Goal: Task Accomplishment & Management: Complete application form

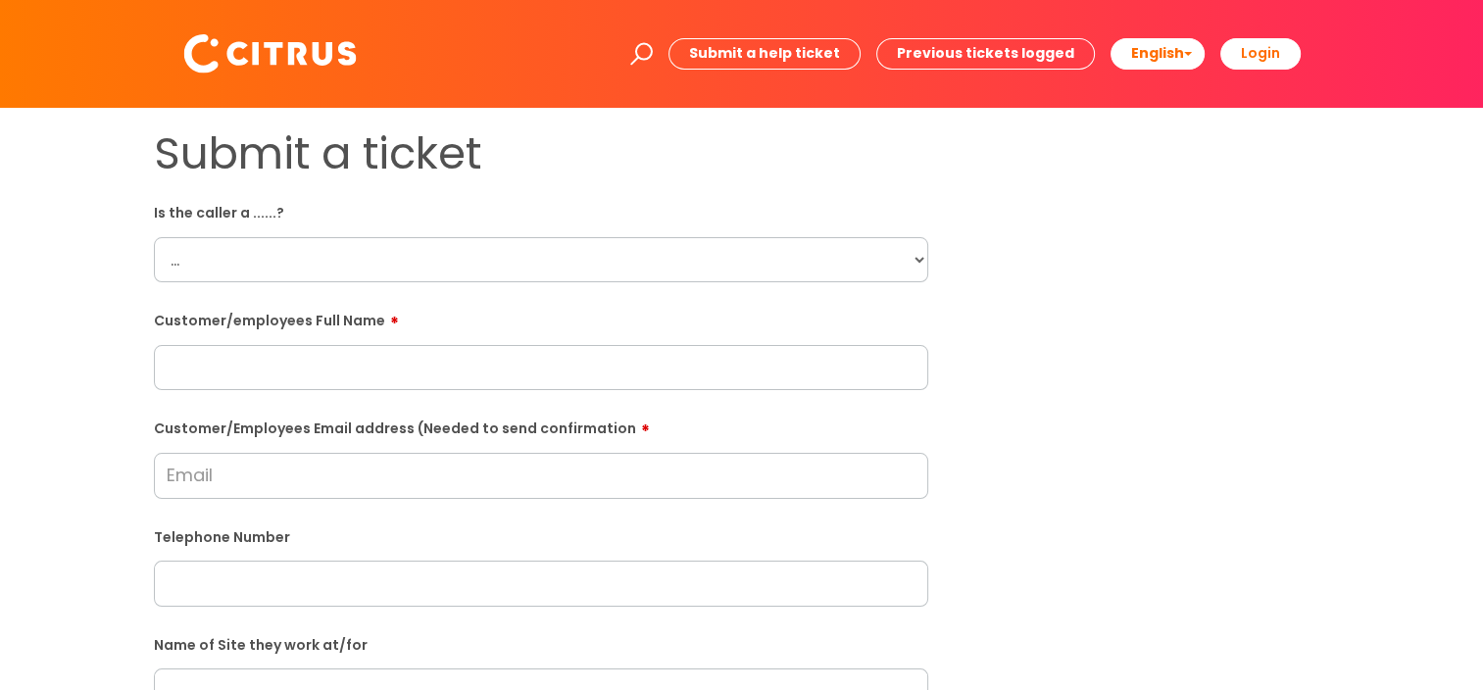
click at [919, 259] on select "... Citrus Customer Citrus Employee Contractor Supplier" at bounding box center [541, 259] width 775 height 45
select select "Citrus Customer"
click at [154, 237] on select "... Citrus Customer Citrus Employee Contractor Supplier" at bounding box center [541, 259] width 775 height 45
click at [492, 373] on input "text" at bounding box center [541, 367] width 775 height 45
type input "N"
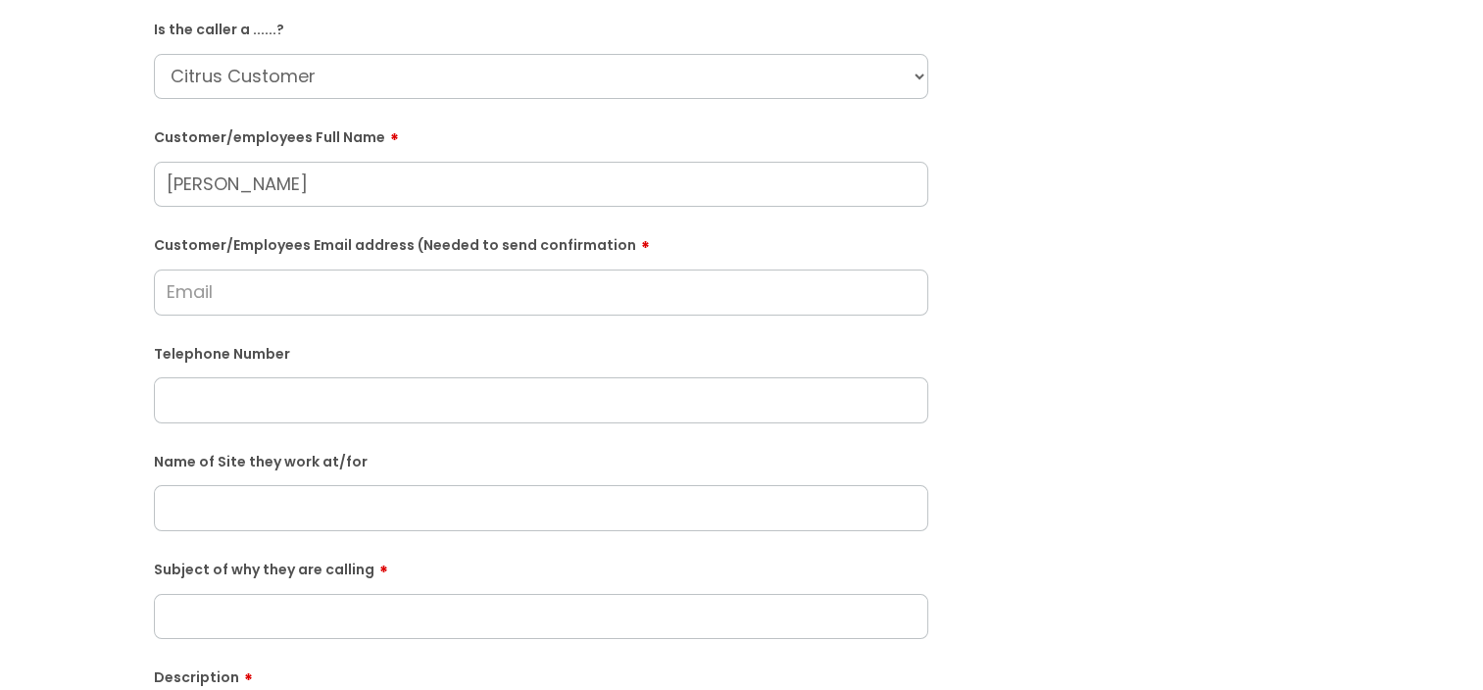
scroll to position [196, 0]
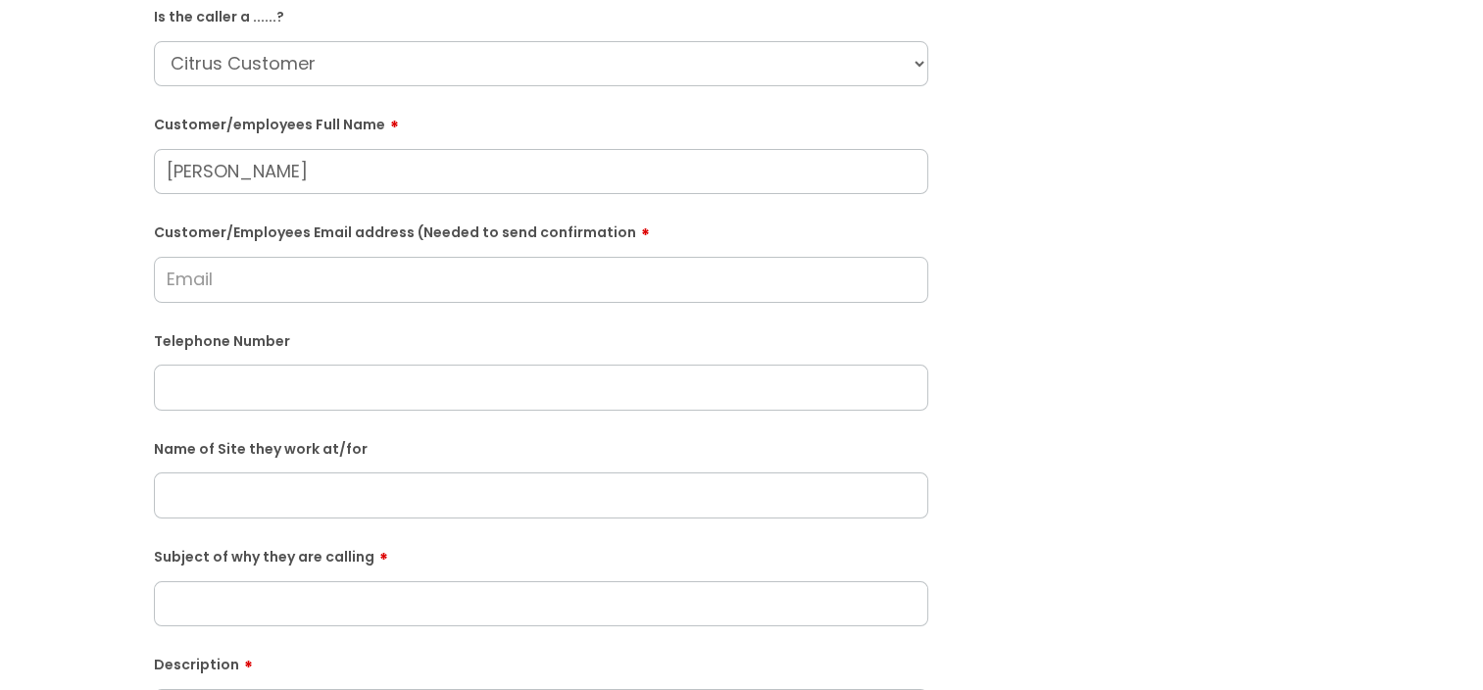
type input "Neil Fowler"
click at [359, 384] on input "text" at bounding box center [541, 387] width 775 height 45
paste input "07788839279"
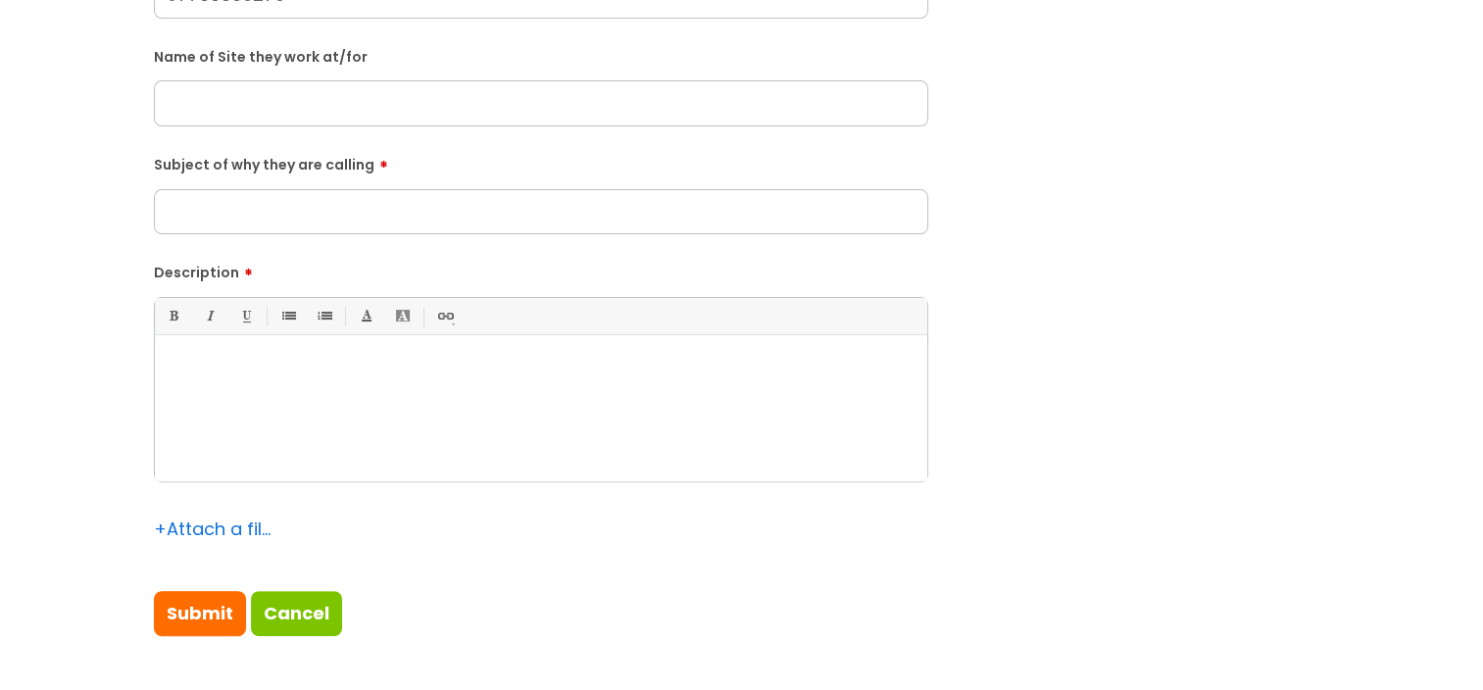
type input "07788839279"
click at [362, 394] on div at bounding box center [541, 413] width 773 height 135
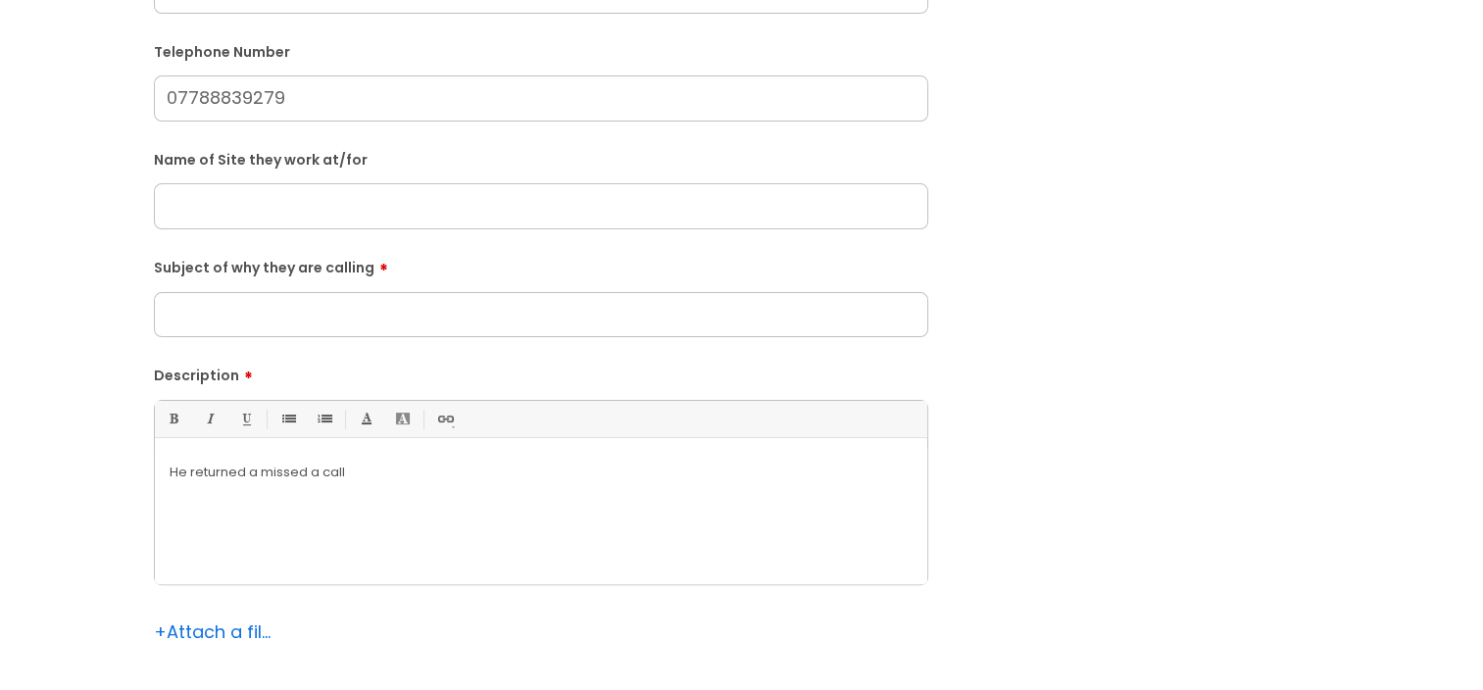
scroll to position [392, 0]
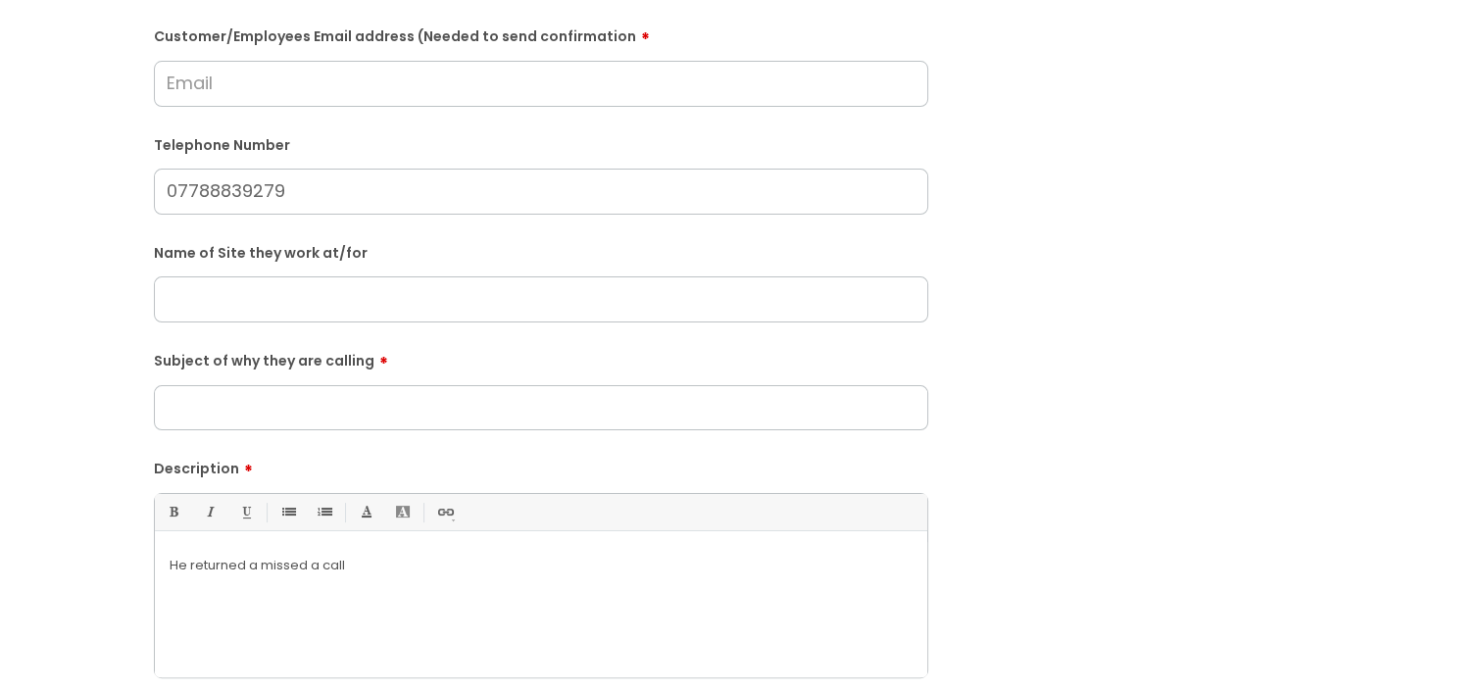
click at [344, 414] on input "Subject of why they are calling" at bounding box center [541, 407] width 775 height 45
type input "H"
click at [294, 291] on input "text" at bounding box center [541, 298] width 775 height 45
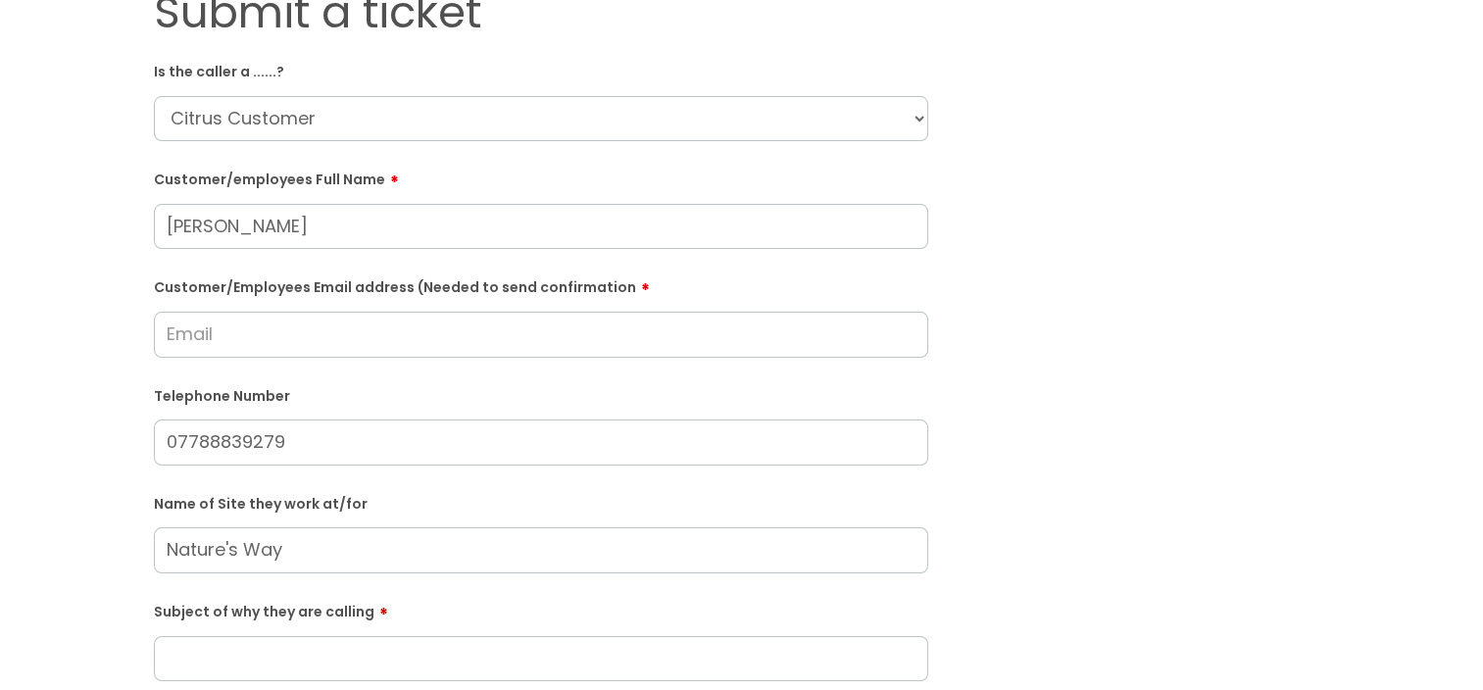
scroll to position [98, 0]
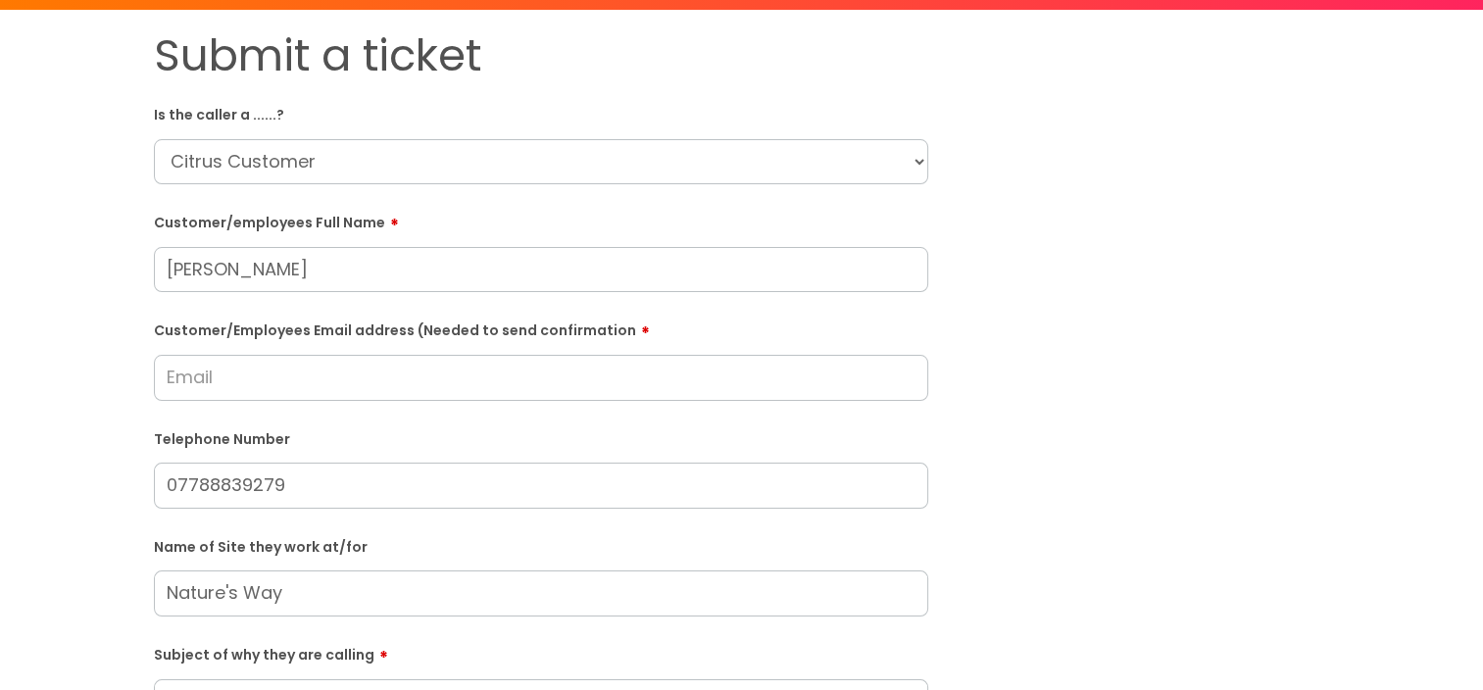
type input "Nature's Way"
click at [265, 376] on input "Customer/Employees Email address (Needed to send confirmation" at bounding box center [541, 377] width 775 height 45
type input "neilkawasaki@hotmail.co.uk"
drag, startPoint x: 402, startPoint y: 424, endPoint x: 434, endPoint y: 433, distance: 33.8
click at [402, 431] on div "Telephone Number 07788839279" at bounding box center [541, 468] width 775 height 86
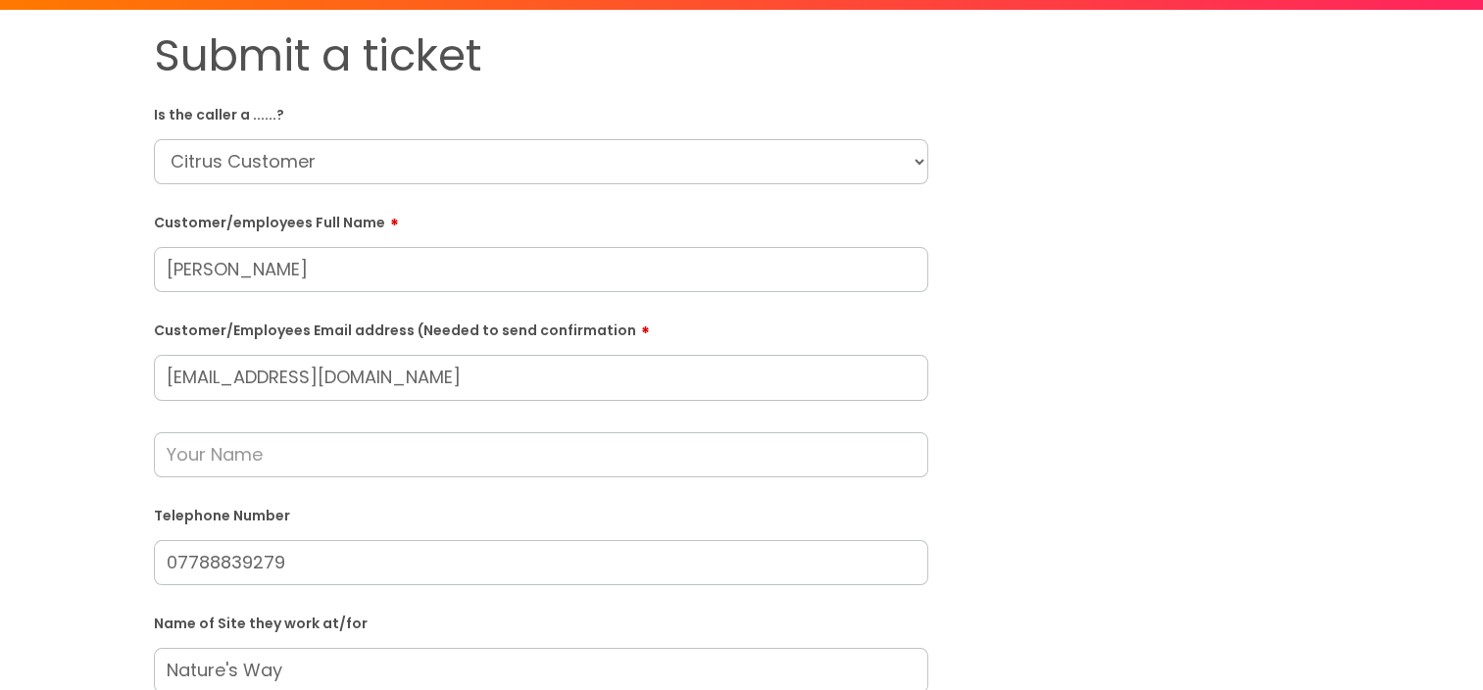
click at [358, 456] on input "text" at bounding box center [541, 454] width 775 height 45
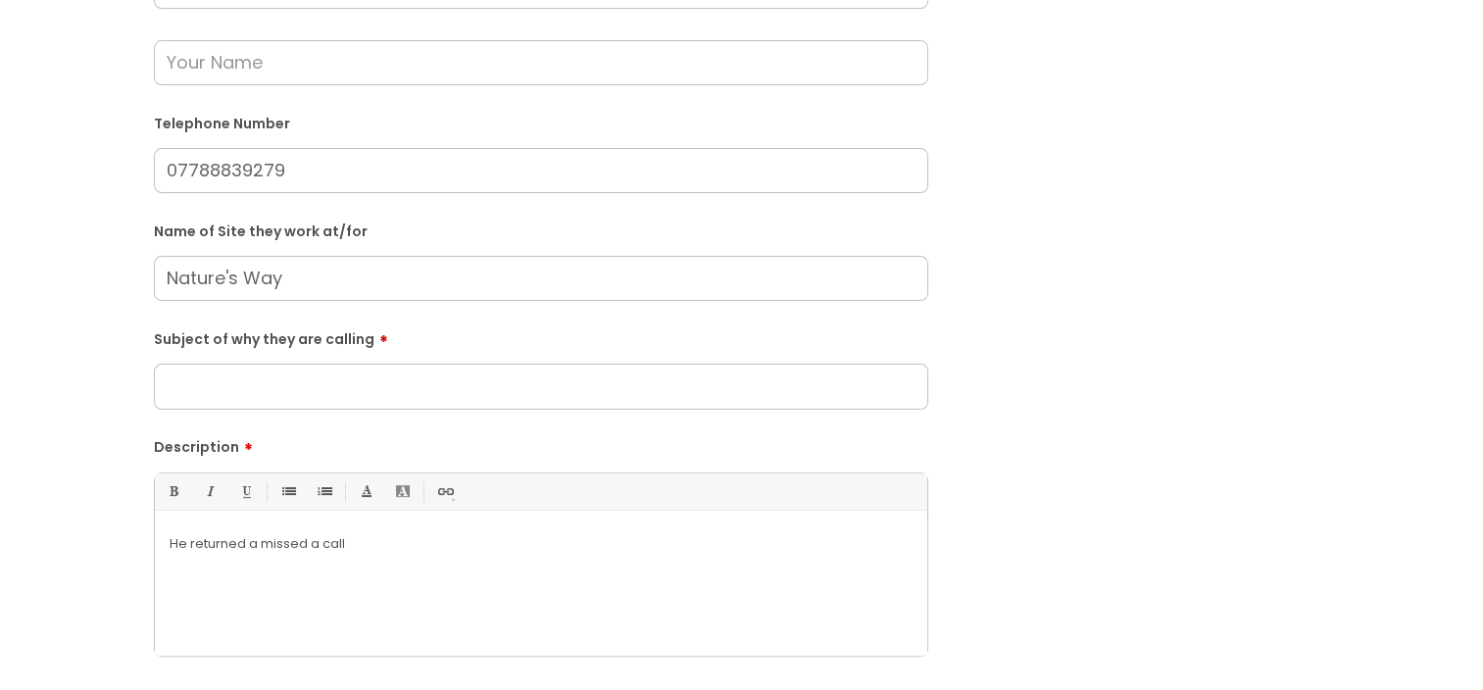
scroll to position [588, 0]
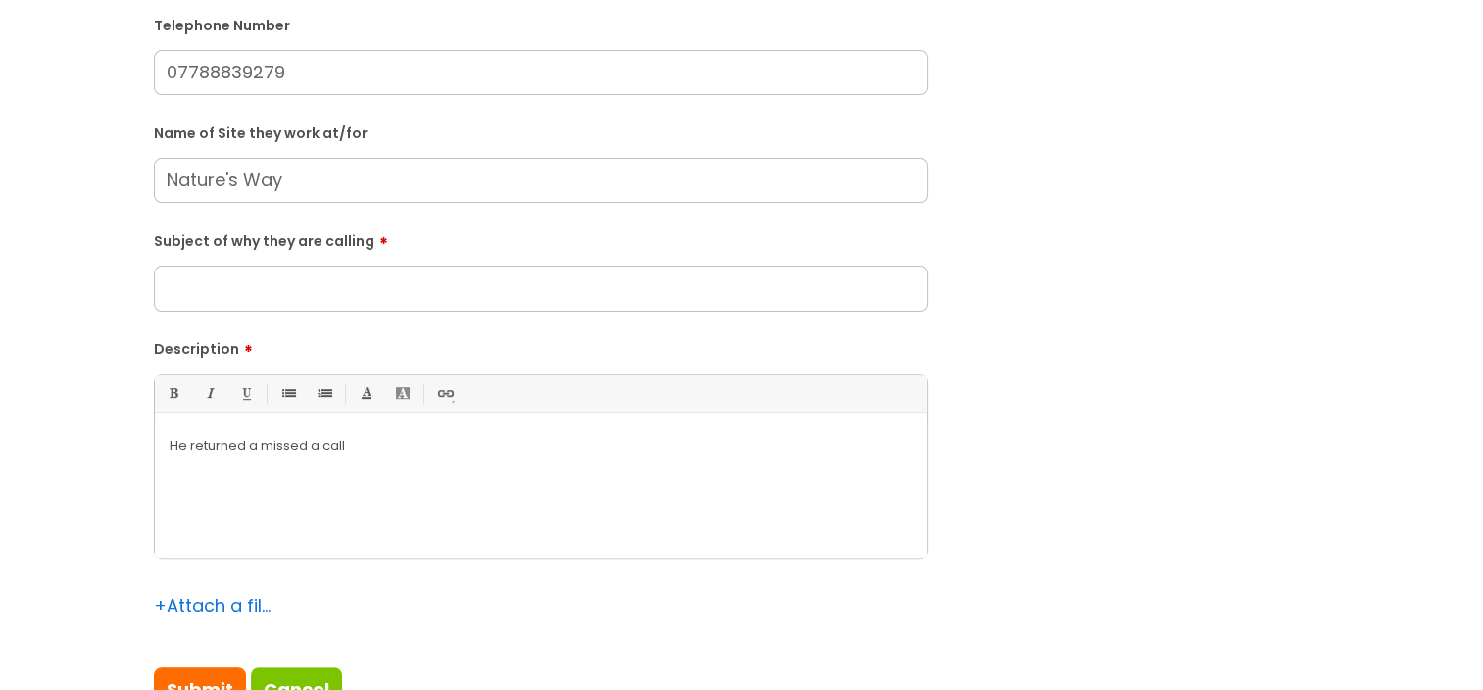
click at [357, 289] on input "Subject of why they are calling" at bounding box center [541, 288] width 775 height 45
type input "Returning a missed"
click at [360, 443] on p "He returned a missed a call" at bounding box center [541, 446] width 743 height 18
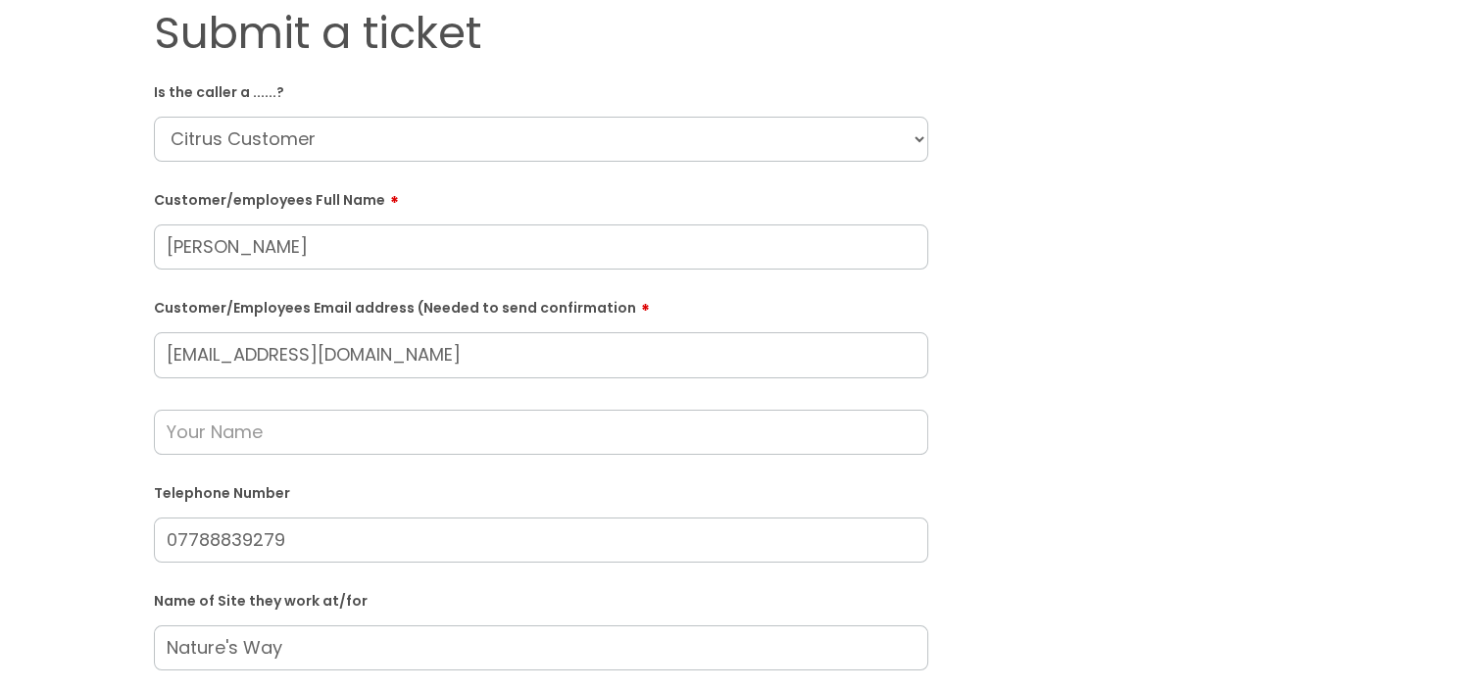
scroll to position [0, 0]
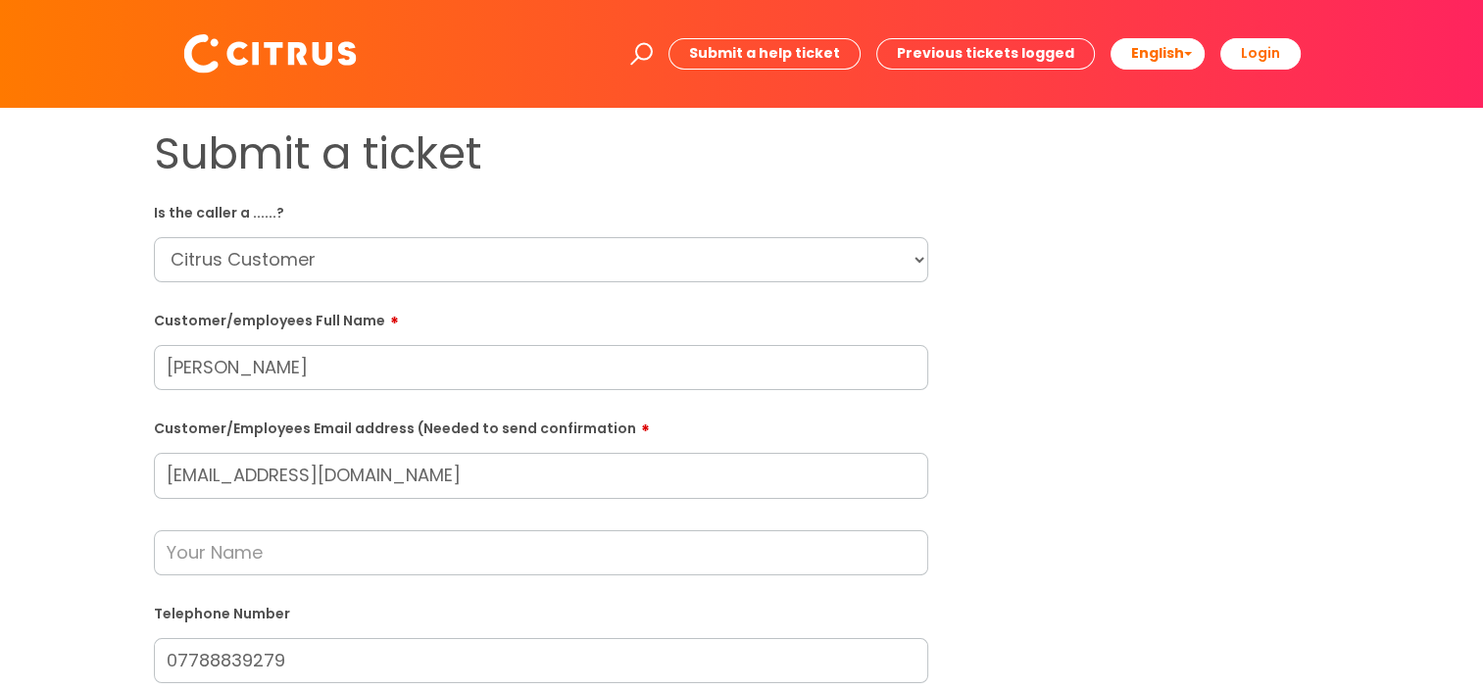
click at [910, 261] on select "... Citrus Customer Citrus Employee Contractor Supplier" at bounding box center [541, 259] width 775 height 45
select select "Citrus Employee"
click at [154, 237] on select "... Citrus Customer Citrus Employee Contractor Supplier" at bounding box center [541, 259] width 775 height 45
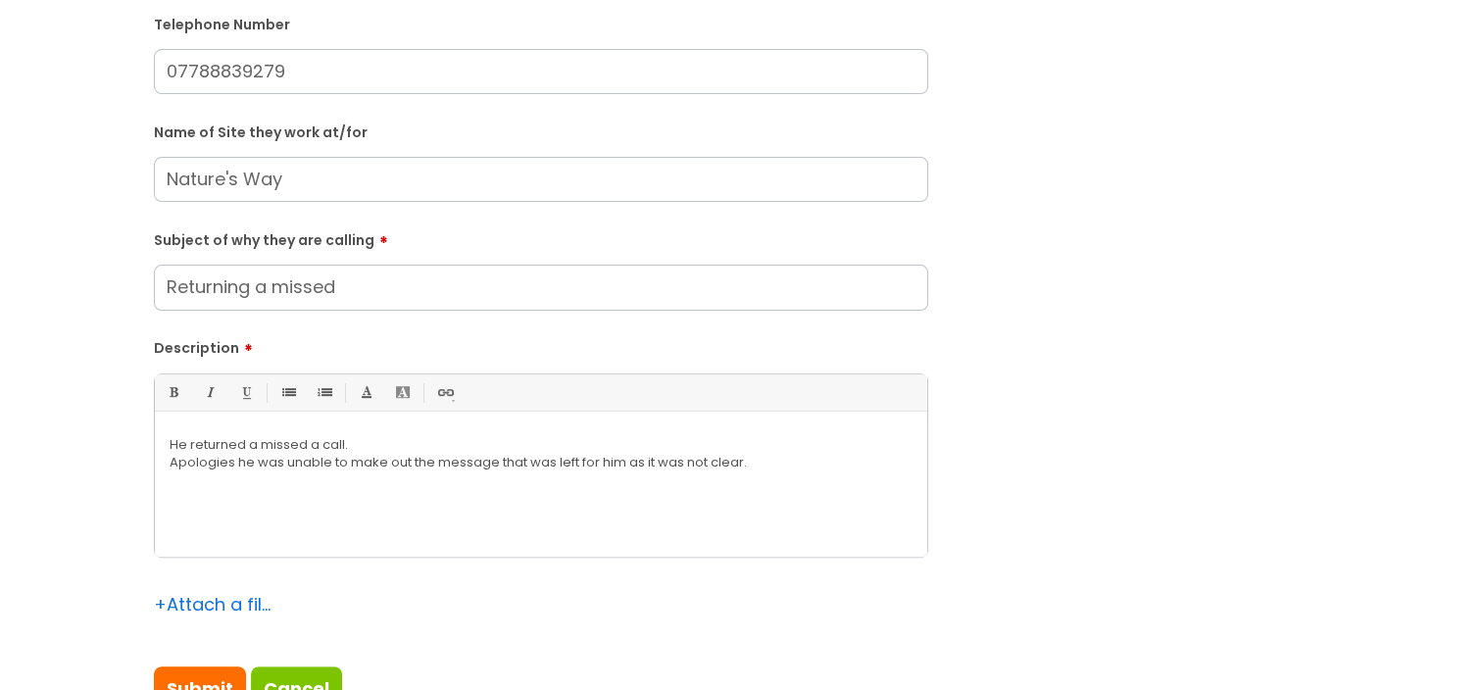
scroll to position [490, 0]
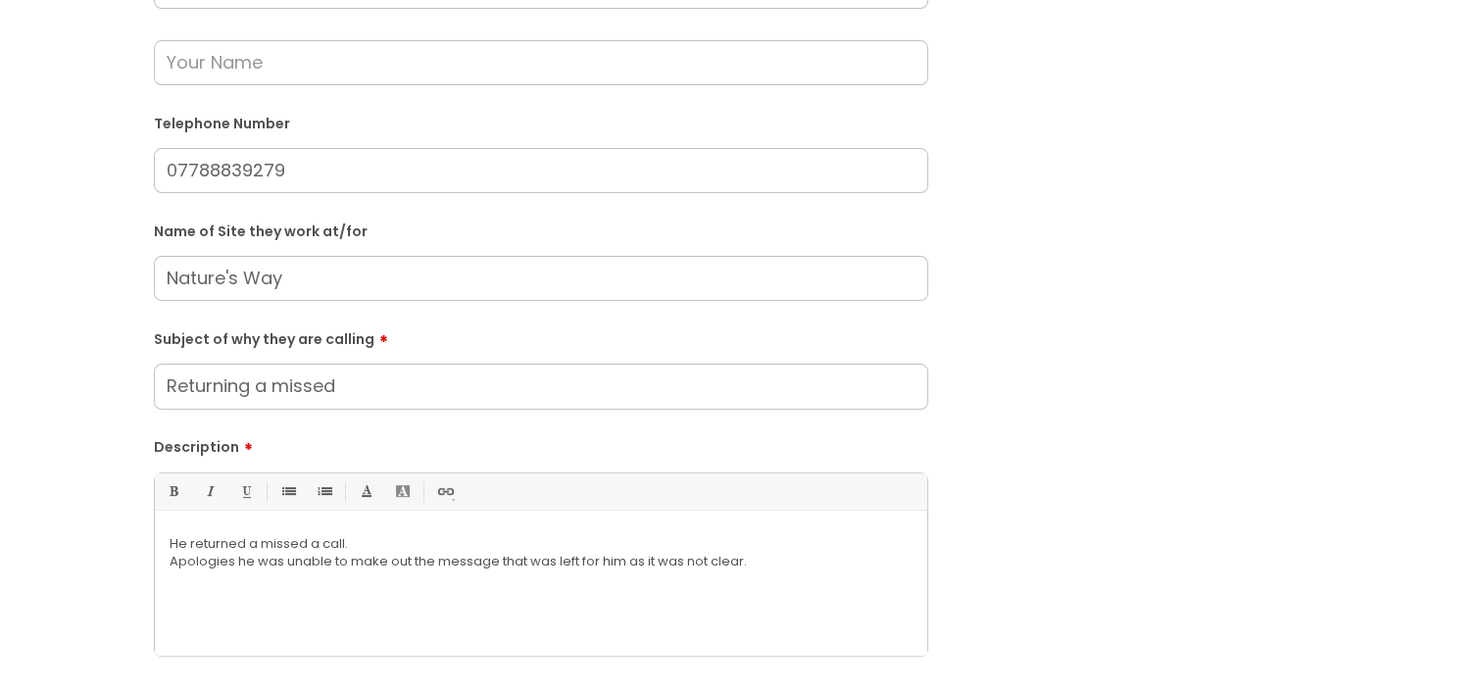
click at [780, 560] on p "Apologies he was unable to make out the message that was left for him as it was…" at bounding box center [541, 562] width 743 height 18
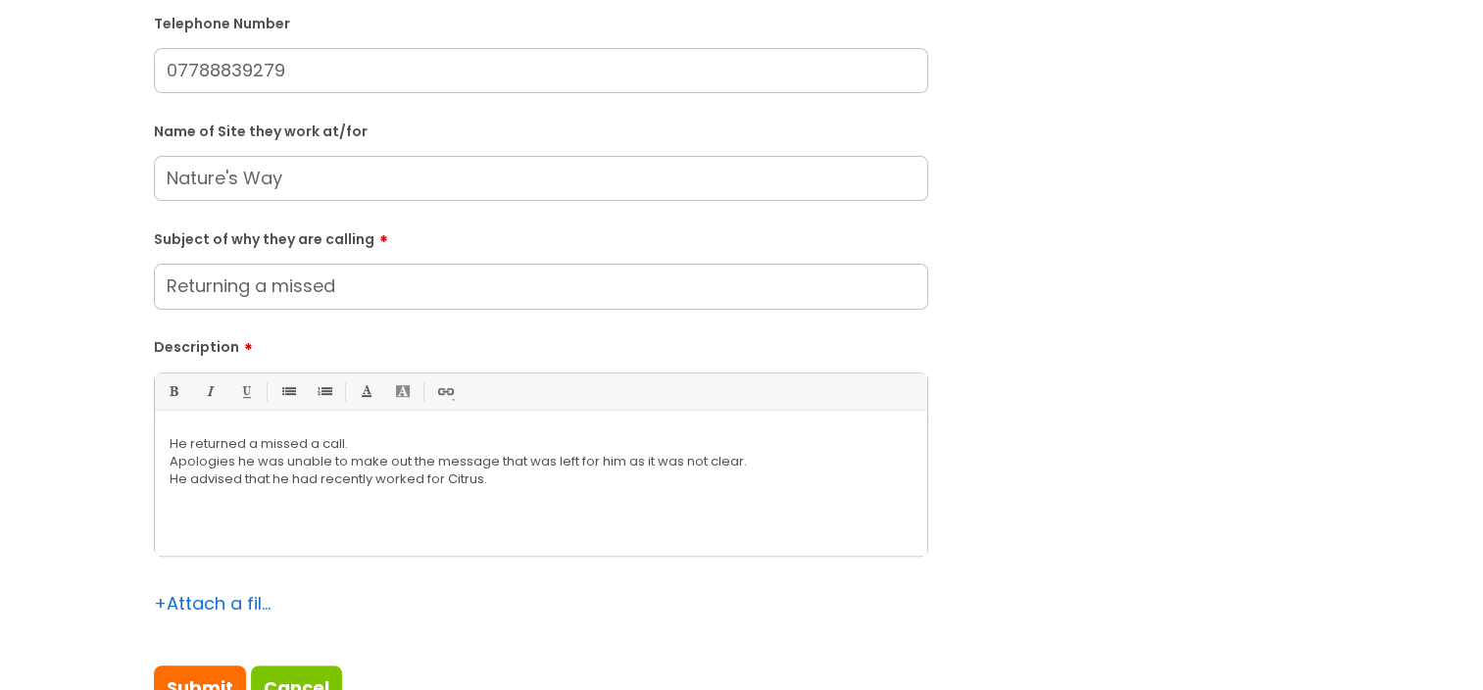
scroll to position [686, 0]
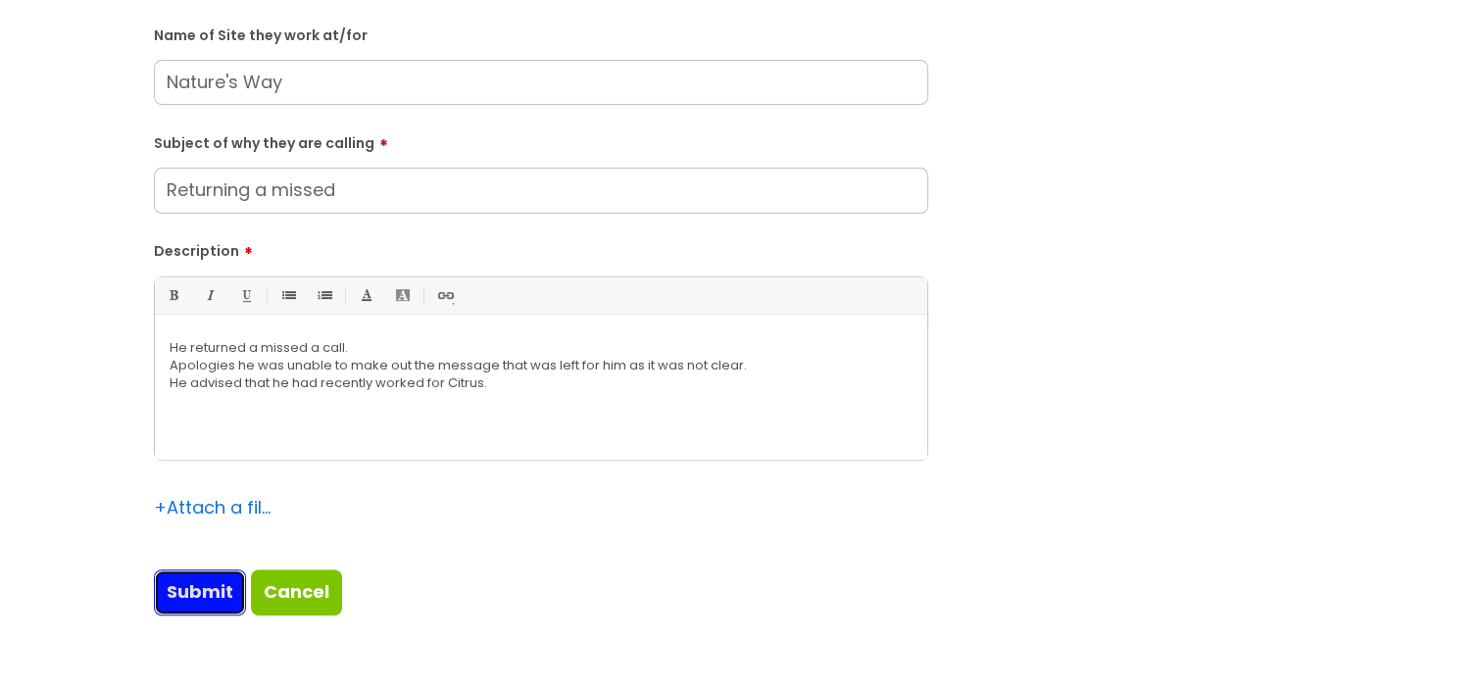
click at [210, 594] on input "Submit" at bounding box center [200, 592] width 92 height 45
type input "Please Wait..."
